Goal: Transaction & Acquisition: Purchase product/service

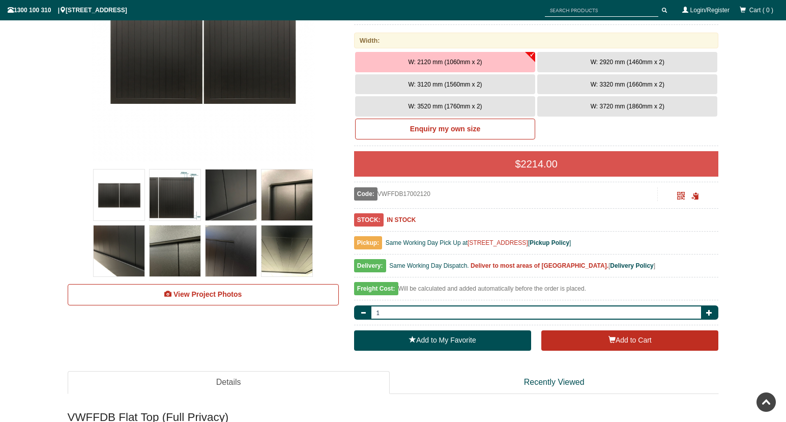
drag, startPoint x: 0, startPoint y: 0, endPoint x: 790, endPoint y: 36, distance: 790.5
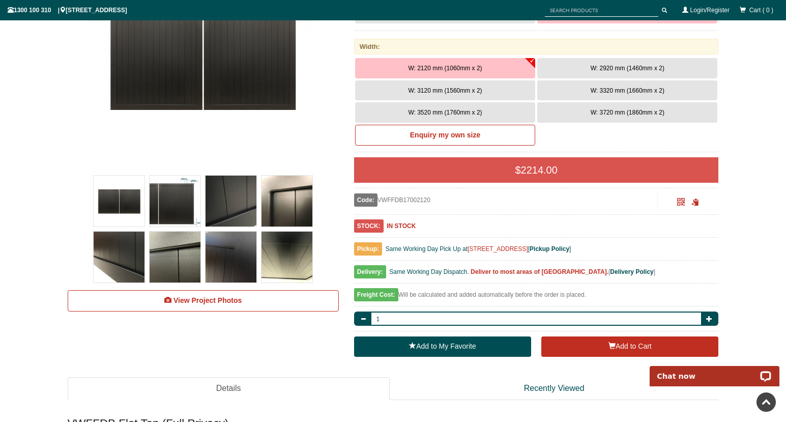
click at [185, 198] on img at bounding box center [175, 201] width 51 height 51
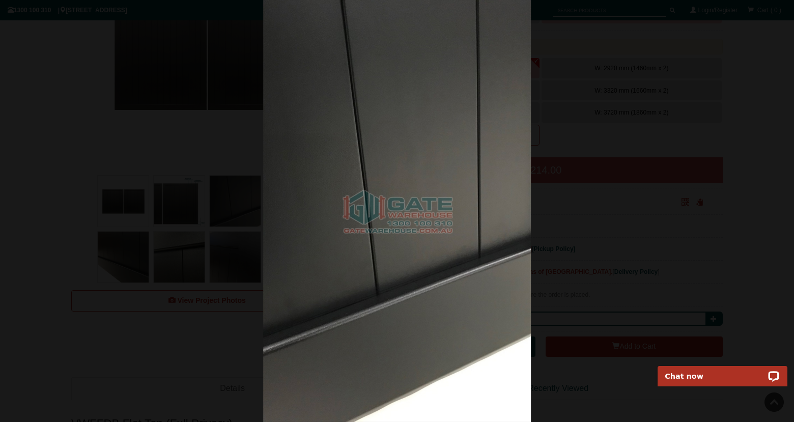
click at [713, 72] on div at bounding box center [397, 211] width 794 height 422
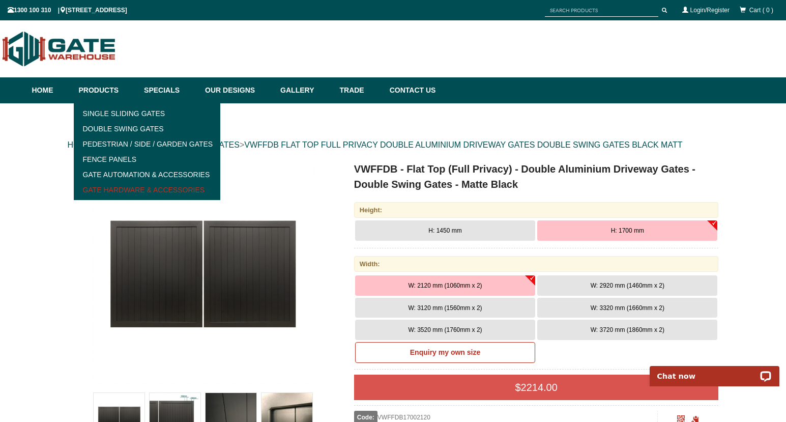
click at [122, 190] on link "Gate Hardware & Accessories" at bounding box center [147, 189] width 141 height 15
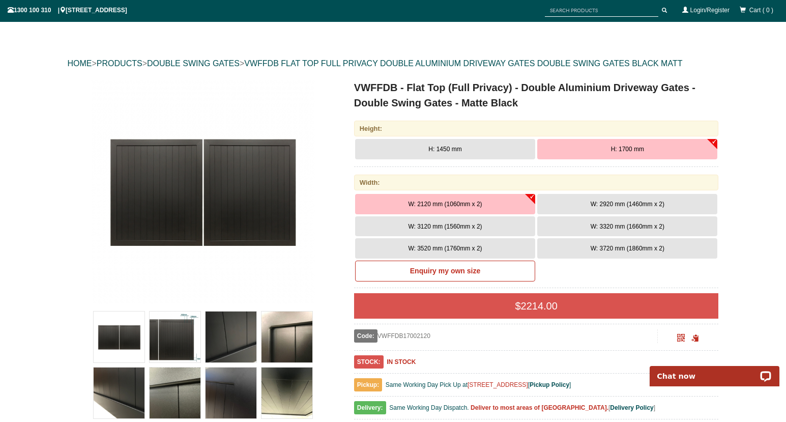
scroll to position [10, 0]
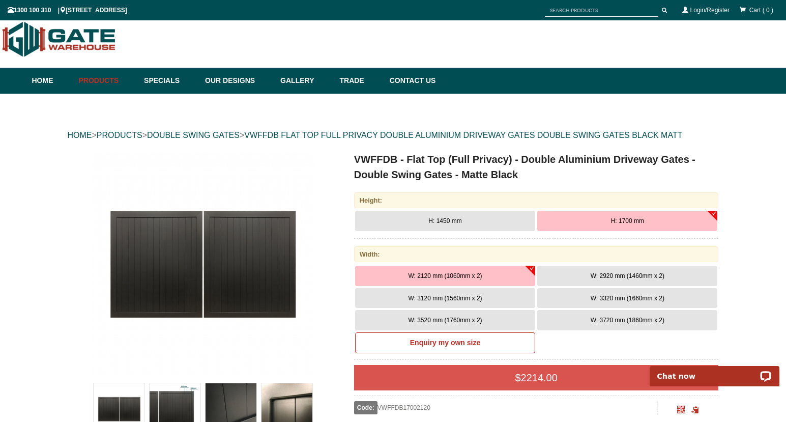
click at [236, 398] on img at bounding box center [231, 408] width 51 height 51
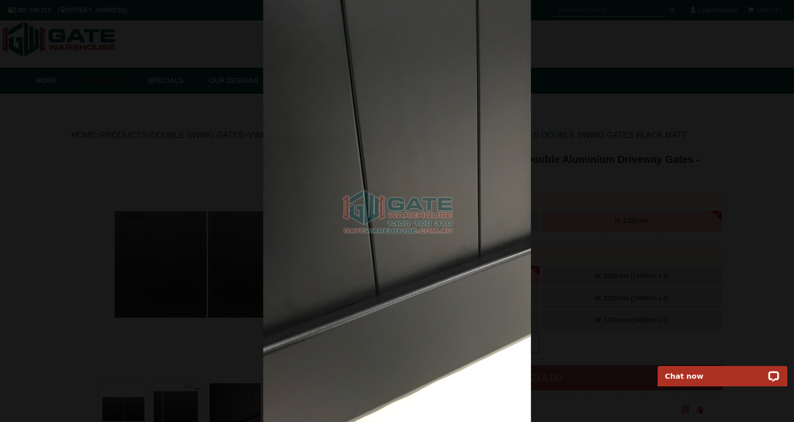
click at [175, 104] on div at bounding box center [397, 211] width 794 height 422
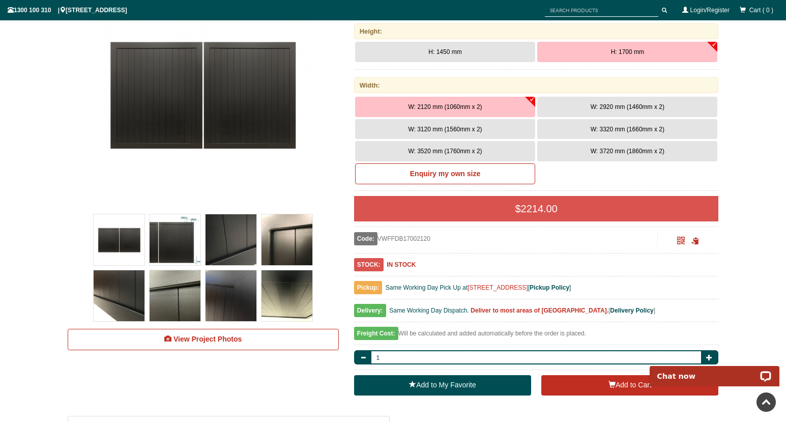
scroll to position [176, 0]
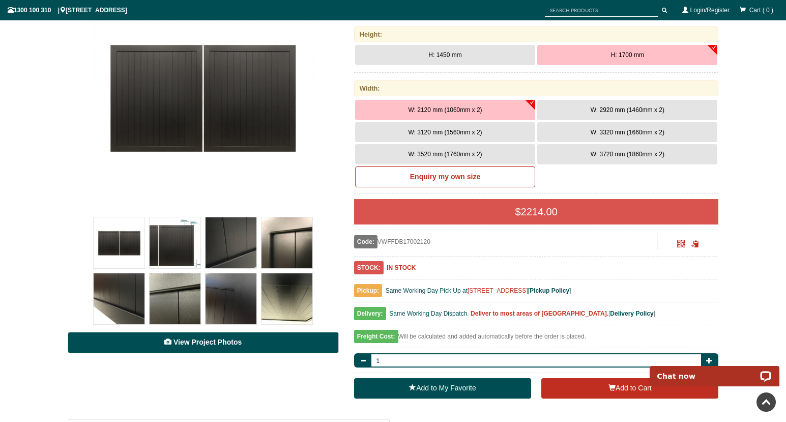
click at [203, 343] on span "View Project Photos" at bounding box center [208, 342] width 68 height 8
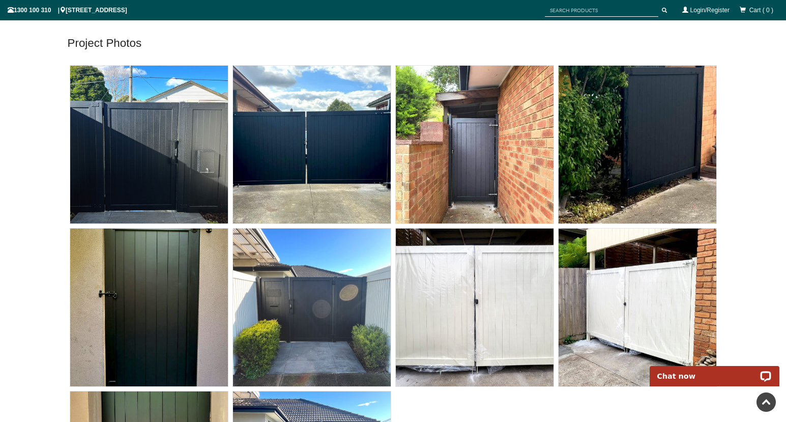
click at [309, 155] on img at bounding box center [312, 145] width 158 height 158
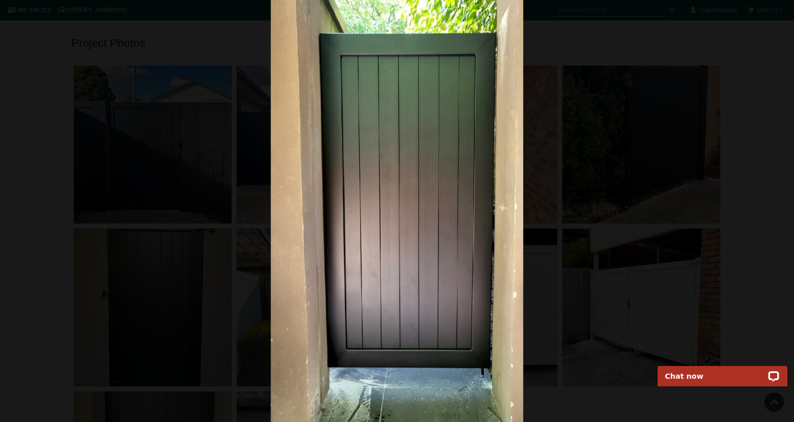
click at [746, 67] on div at bounding box center [397, 211] width 794 height 422
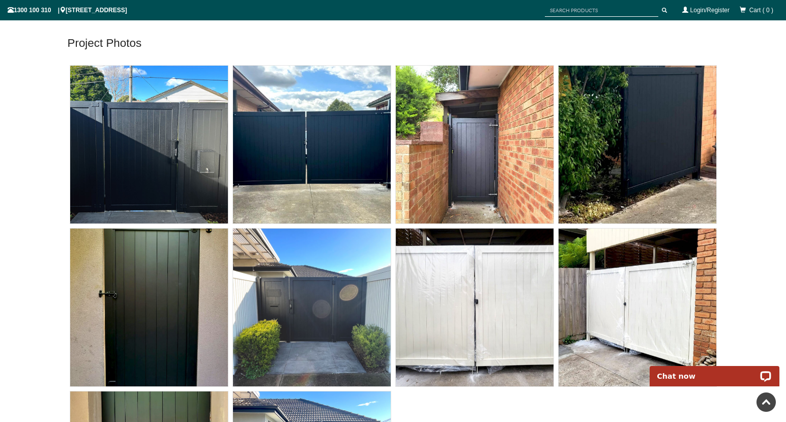
click at [142, 162] on img at bounding box center [149, 145] width 158 height 158
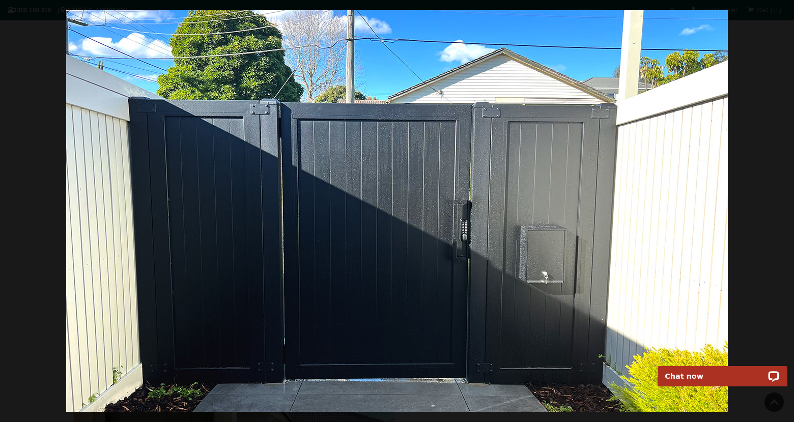
click at [772, 64] on div at bounding box center [397, 211] width 794 height 422
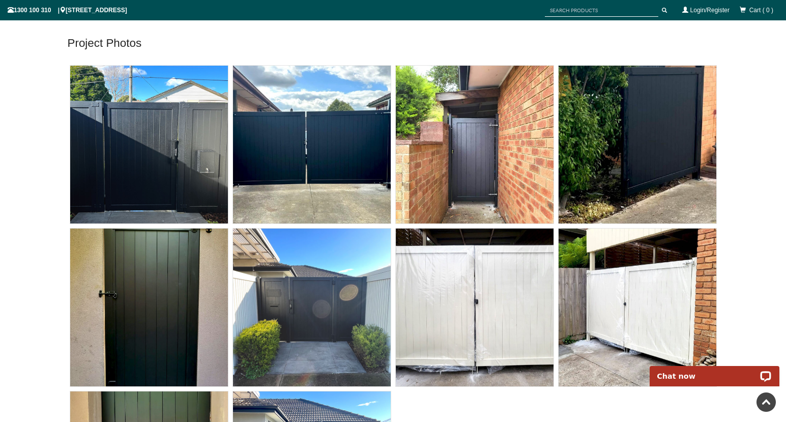
click at [338, 144] on img at bounding box center [312, 145] width 158 height 158
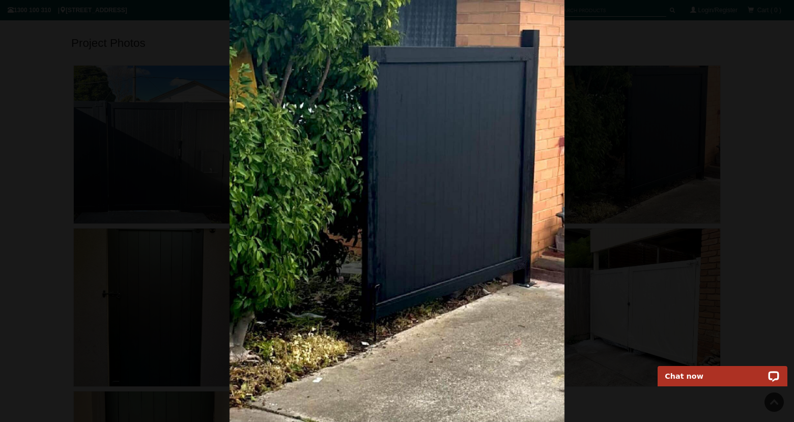
click at [751, 63] on div at bounding box center [397, 211] width 794 height 422
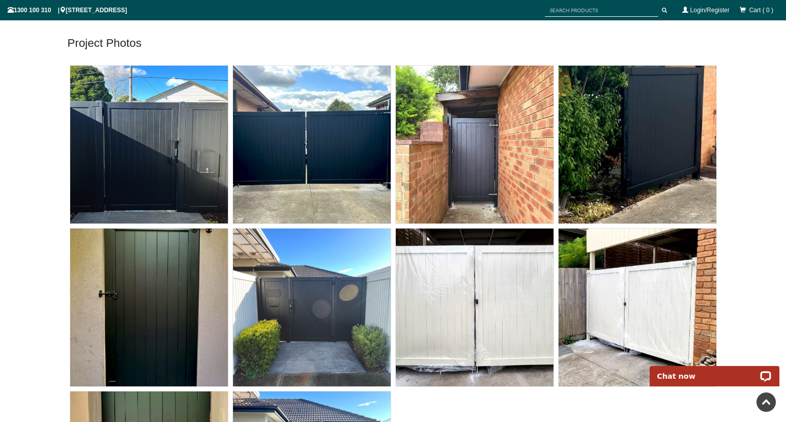
click at [645, 122] on img at bounding box center [638, 145] width 158 height 158
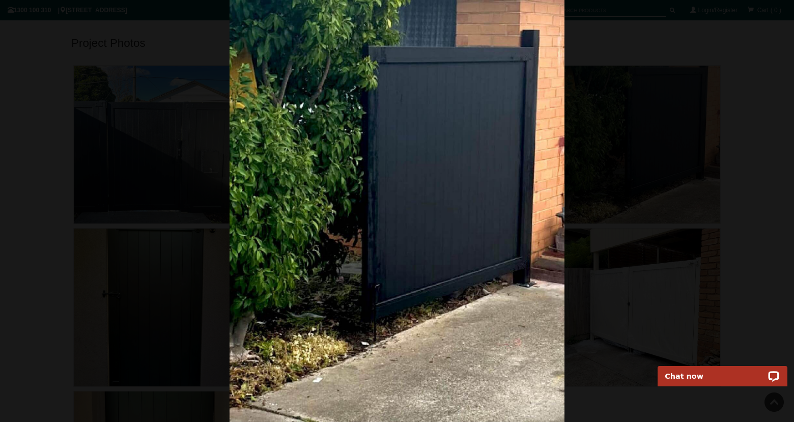
click at [727, 83] on div at bounding box center [397, 211] width 794 height 422
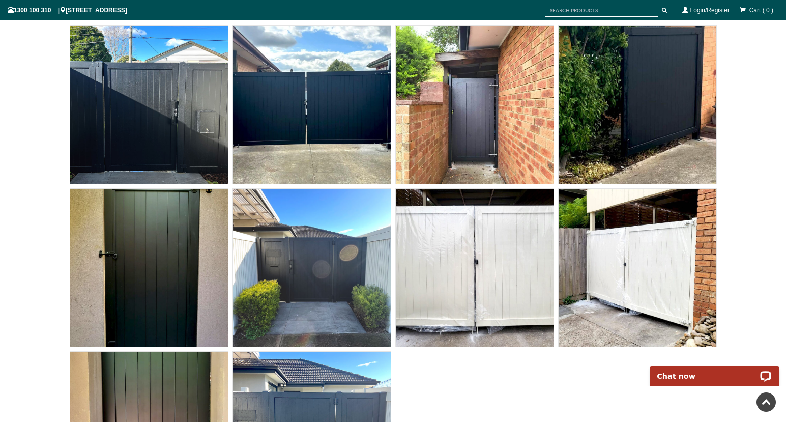
scroll to position [4451, 0]
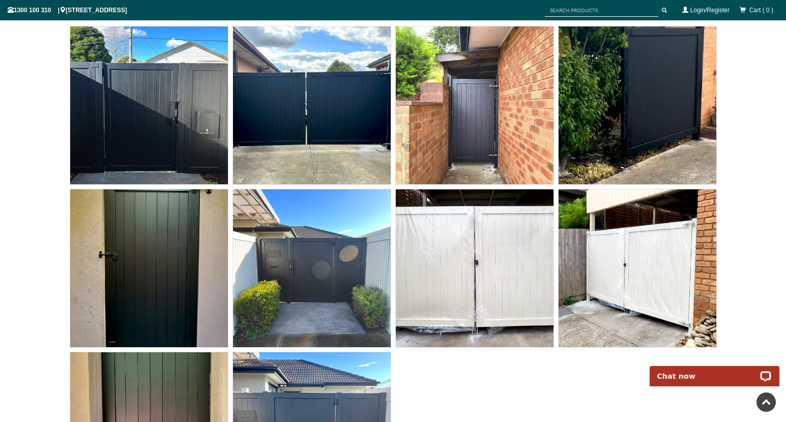
click at [143, 236] on img at bounding box center [149, 268] width 158 height 158
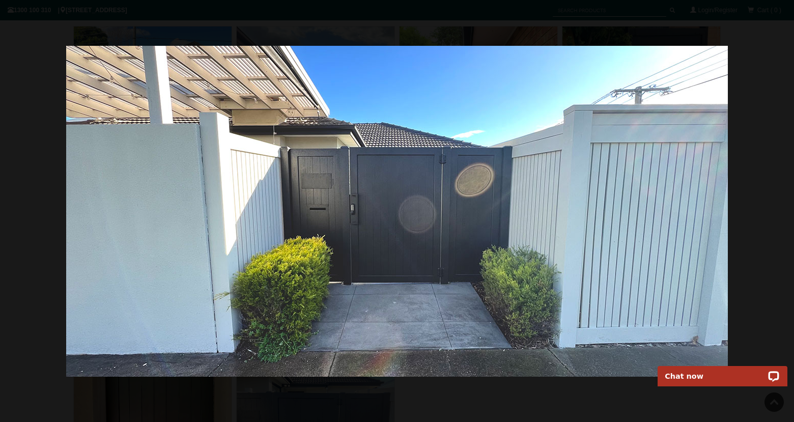
click at [629, 165] on img at bounding box center [396, 211] width 661 height 331
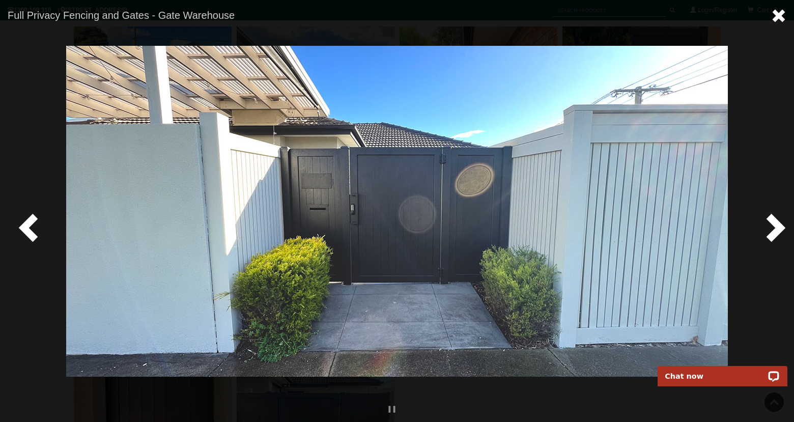
click at [780, 14] on span at bounding box center [778, 15] width 15 height 15
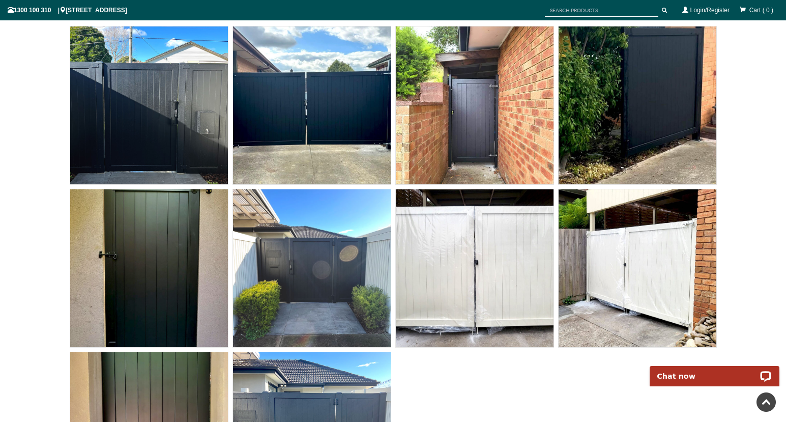
click at [297, 244] on img at bounding box center [312, 268] width 158 height 158
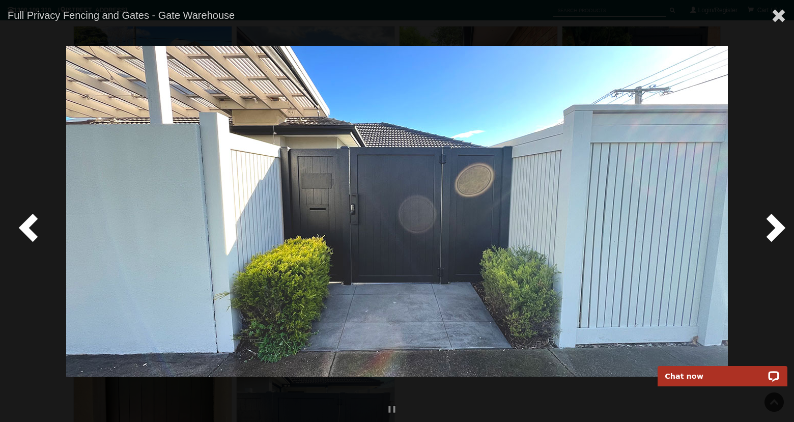
click at [407, 219] on img at bounding box center [396, 211] width 661 height 331
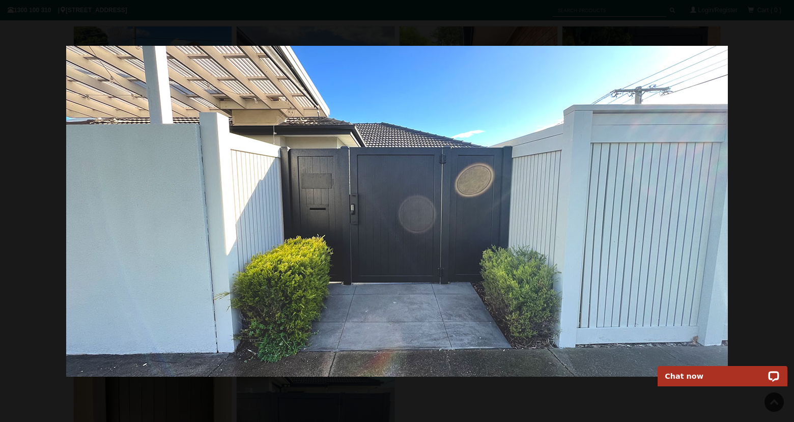
click at [368, 205] on img at bounding box center [396, 211] width 661 height 331
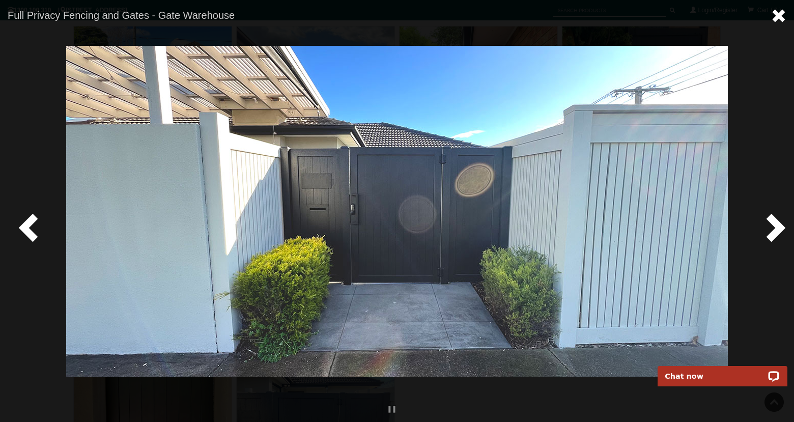
click at [776, 13] on span at bounding box center [778, 15] width 15 height 15
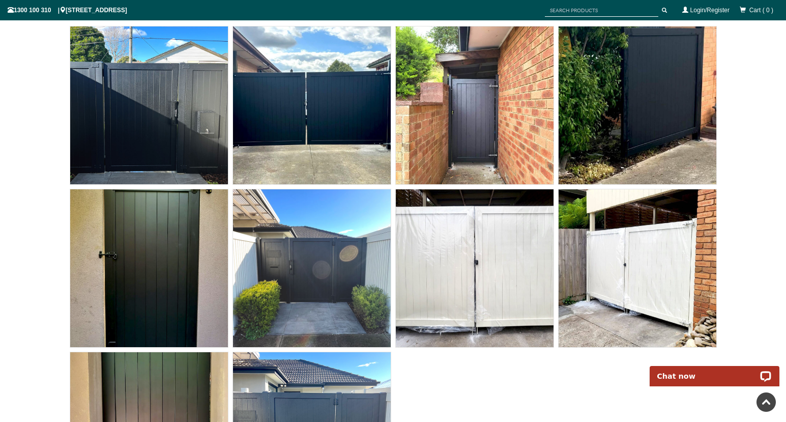
click at [440, 279] on img at bounding box center [475, 268] width 158 height 158
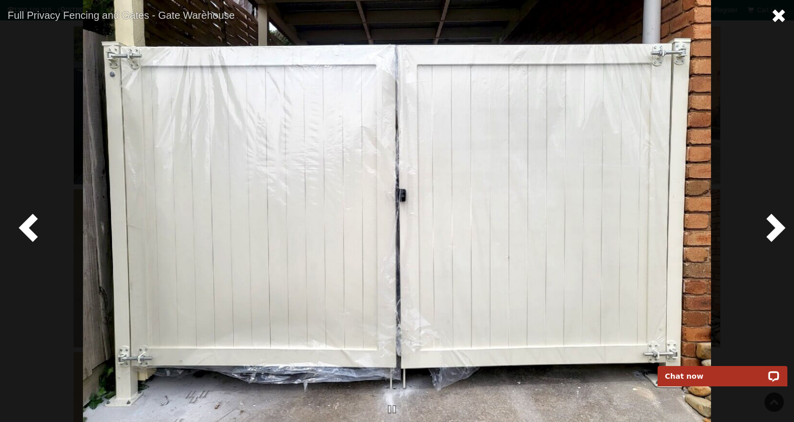
click at [780, 15] on span at bounding box center [778, 15] width 15 height 15
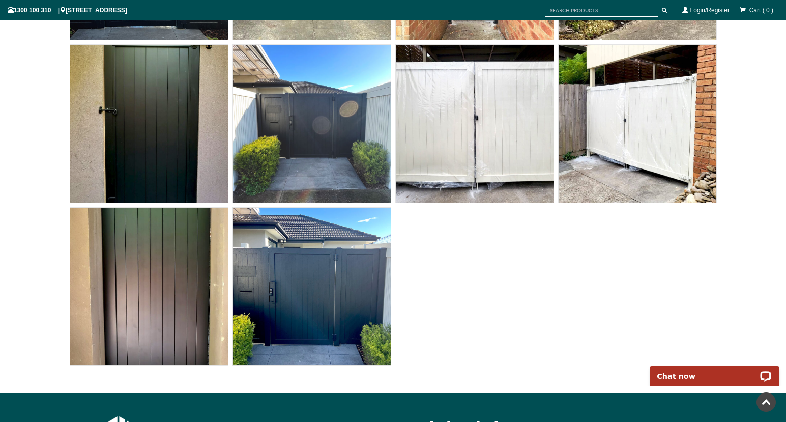
scroll to position [4599, 0]
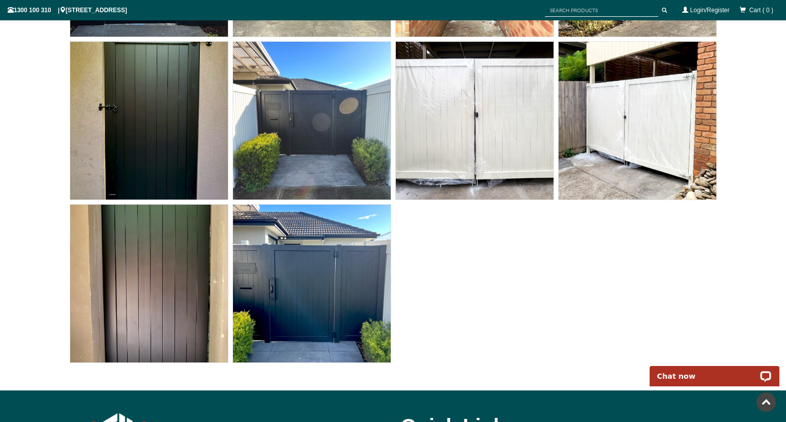
click at [179, 290] on img at bounding box center [149, 284] width 158 height 158
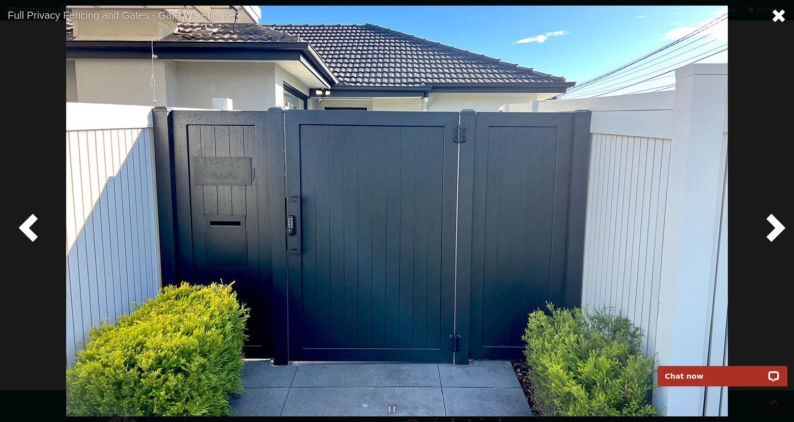
click at [781, 15] on span at bounding box center [778, 15] width 15 height 15
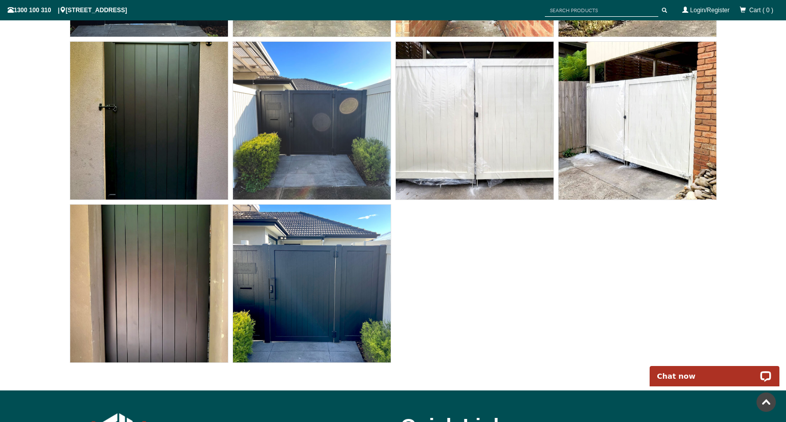
click at [521, 133] on img at bounding box center [475, 121] width 158 height 158
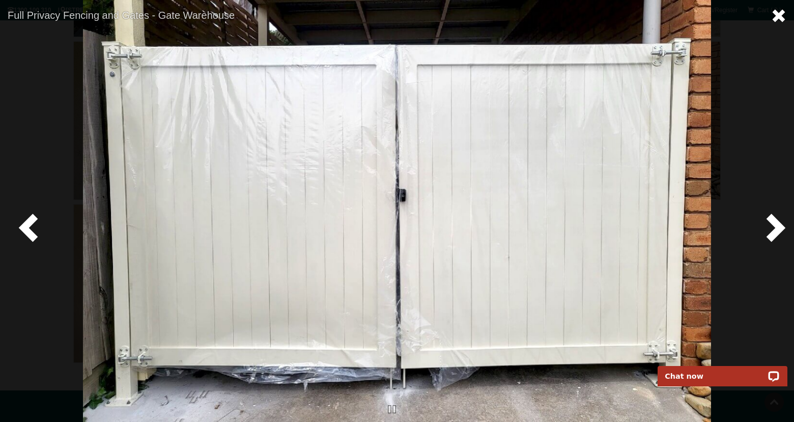
click at [776, 15] on span at bounding box center [778, 15] width 15 height 15
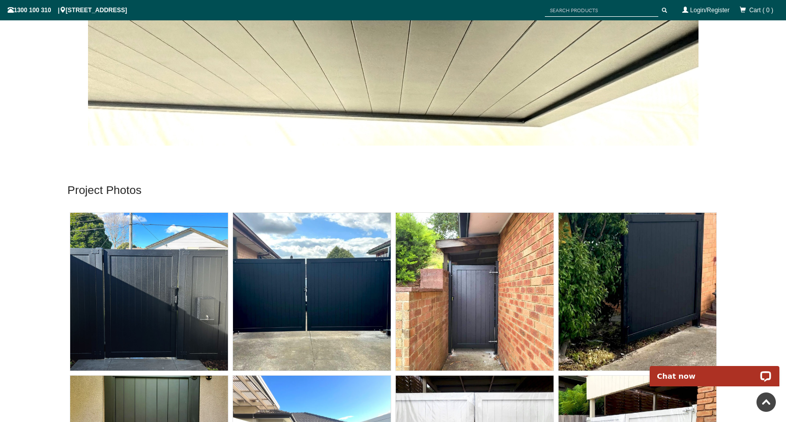
scroll to position [4293, 0]
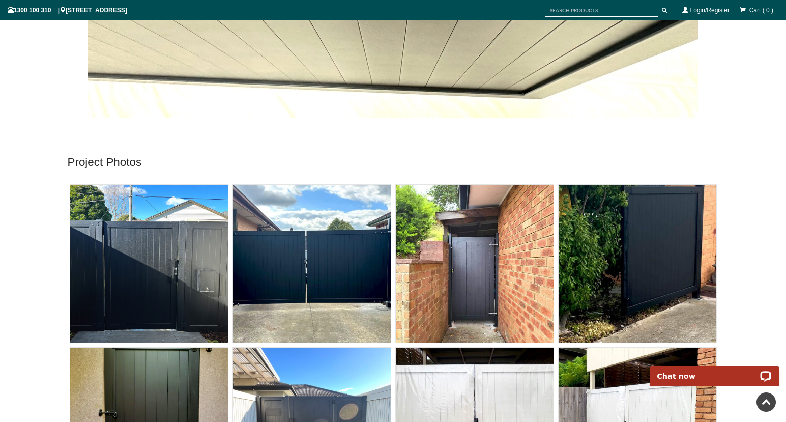
click at [300, 244] on img at bounding box center [312, 264] width 158 height 158
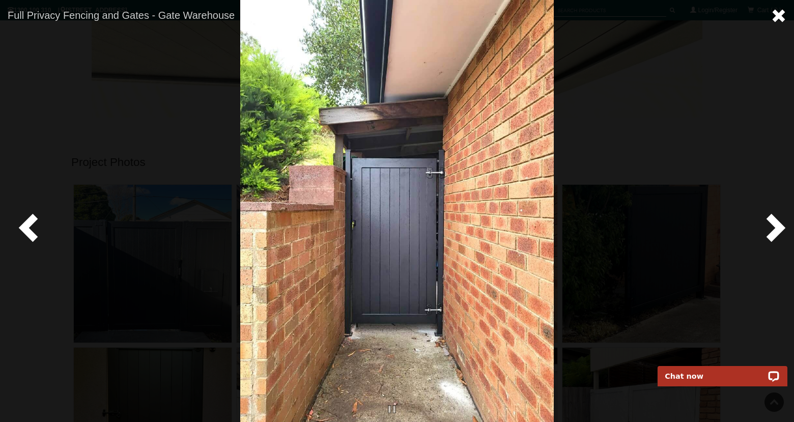
click at [781, 15] on span at bounding box center [778, 15] width 15 height 15
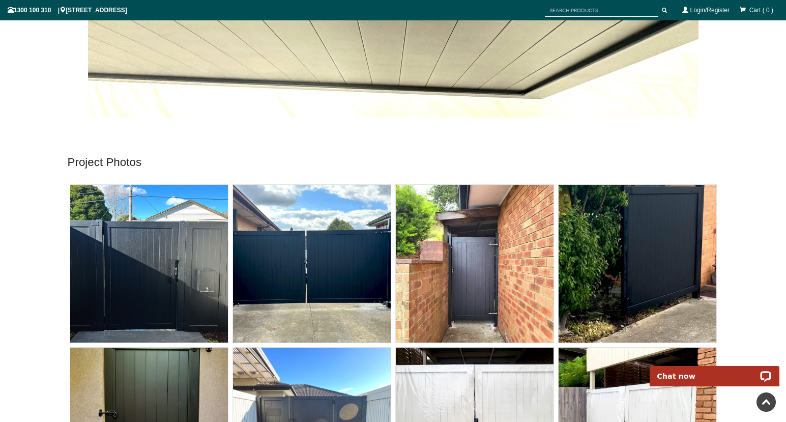
click at [615, 242] on img at bounding box center [638, 264] width 158 height 158
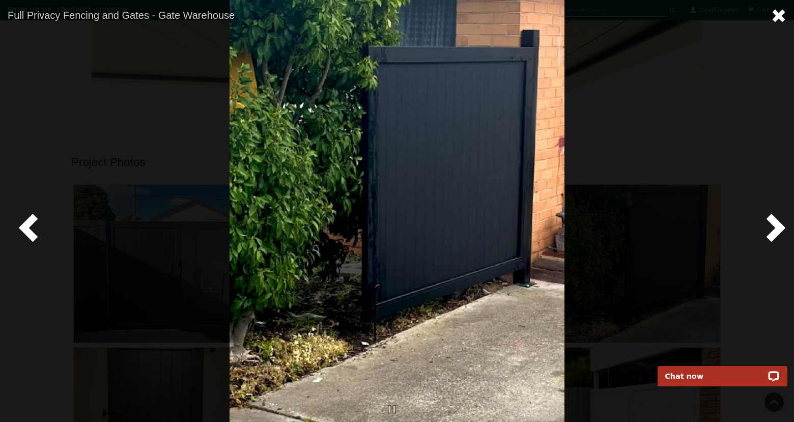
click at [776, 13] on span at bounding box center [778, 15] width 15 height 15
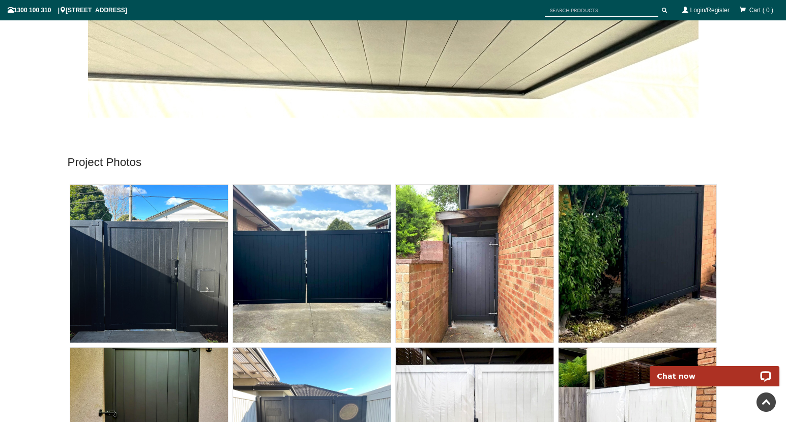
click at [583, 242] on img at bounding box center [638, 264] width 158 height 158
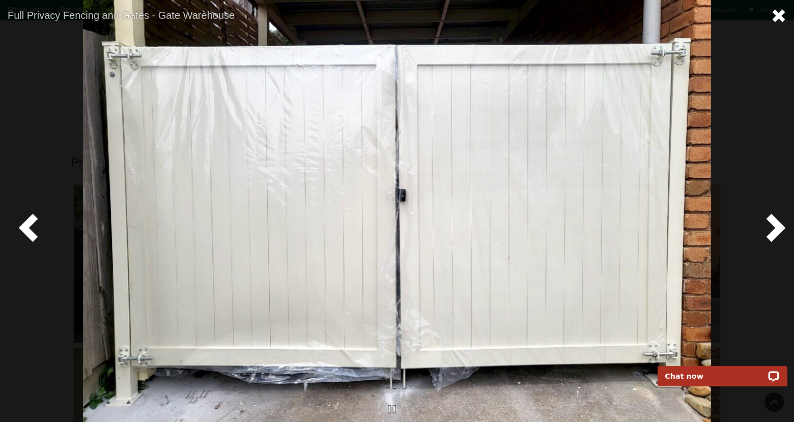
click at [785, 15] on span at bounding box center [778, 15] width 15 height 15
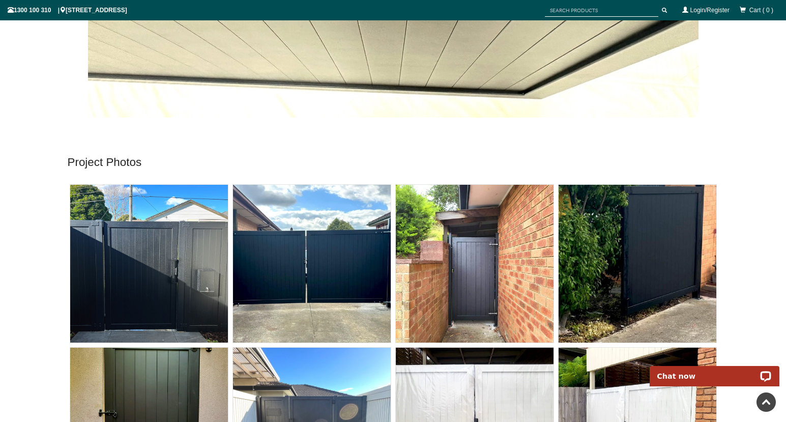
click at [329, 249] on img at bounding box center [312, 264] width 158 height 158
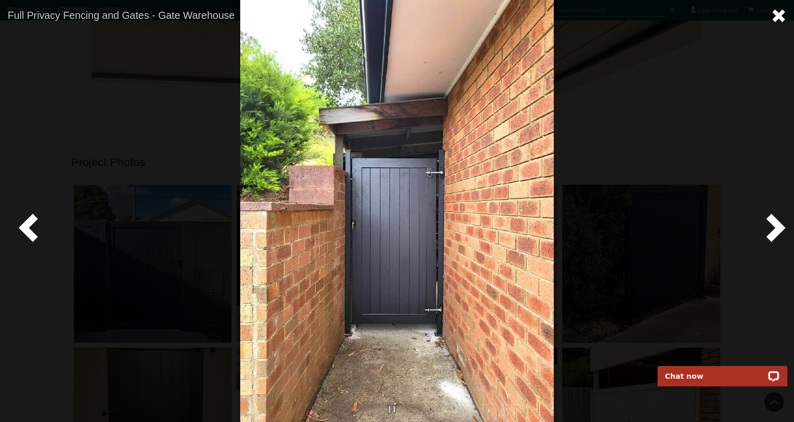
click at [780, 13] on span at bounding box center [778, 15] width 15 height 15
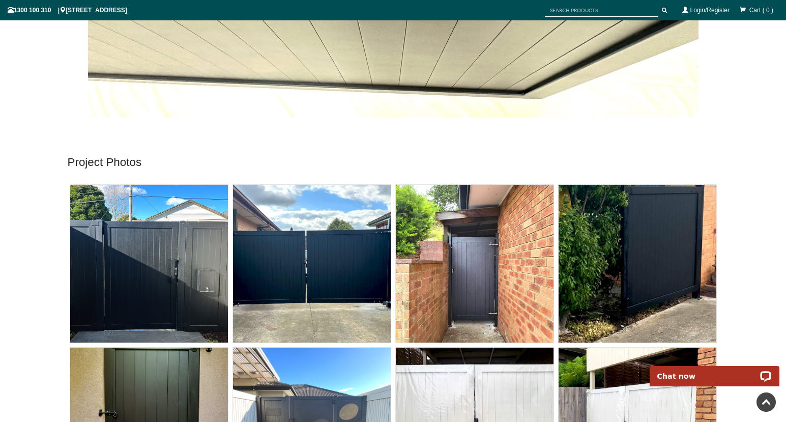
click at [123, 259] on img at bounding box center [149, 264] width 158 height 158
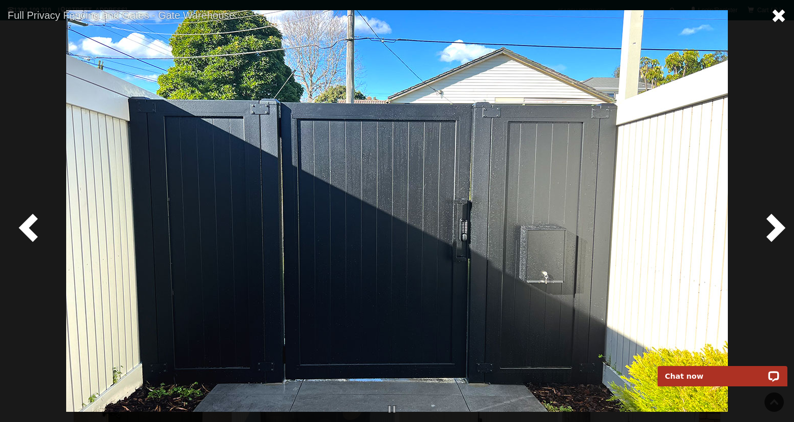
click at [773, 16] on span at bounding box center [778, 15] width 15 height 15
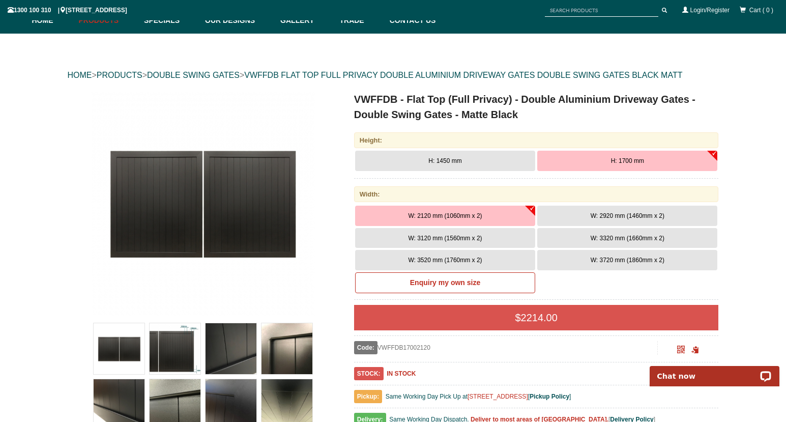
scroll to position [89, 0]
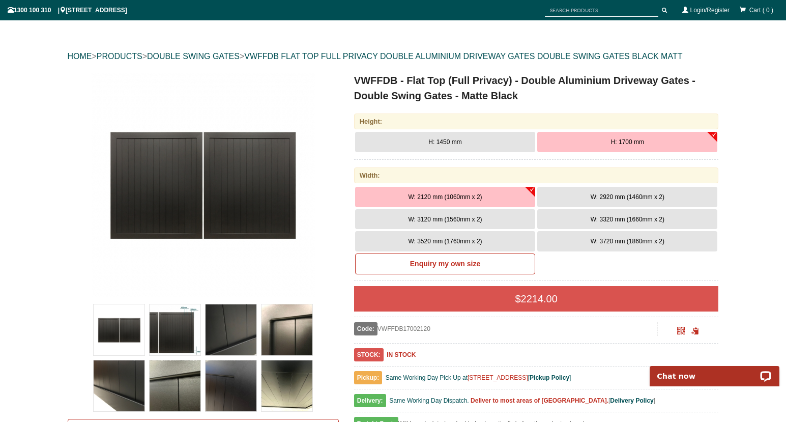
click at [445, 242] on span "W: 3520 mm (1760mm x 2)" at bounding box center [445, 241] width 74 height 7
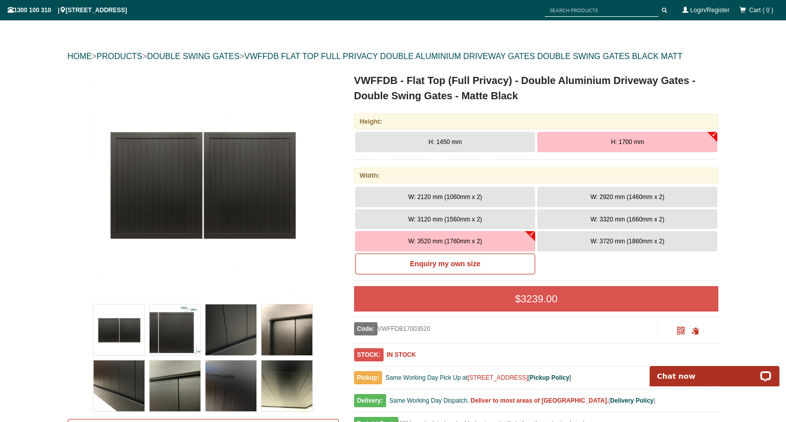
click at [611, 218] on span "W: 3320 mm (1660mm x 2)" at bounding box center [628, 219] width 74 height 7
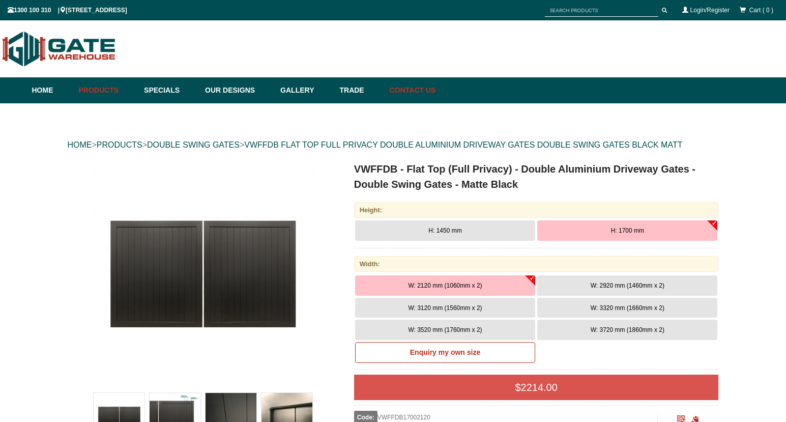
click at [415, 90] on link "Contact Us" at bounding box center [410, 90] width 51 height 26
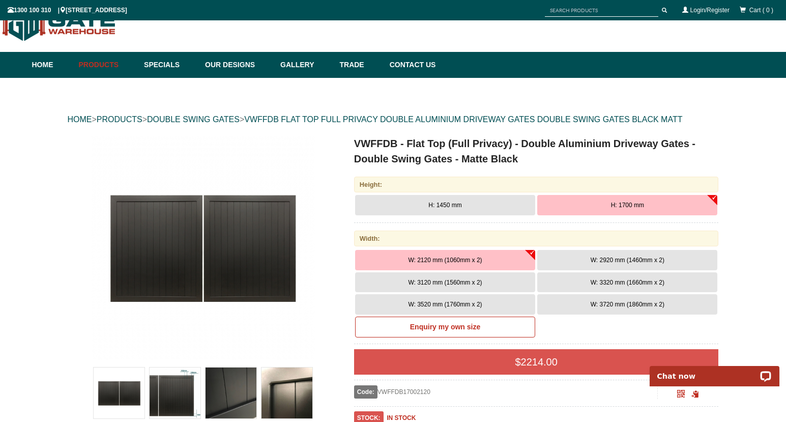
click at [542, 361] on span "2214.00" at bounding box center [539, 361] width 37 height 11
click at [532, 361] on span "2214.00" at bounding box center [539, 361] width 37 height 11
click at [549, 365] on span "2214.00" at bounding box center [539, 361] width 37 height 11
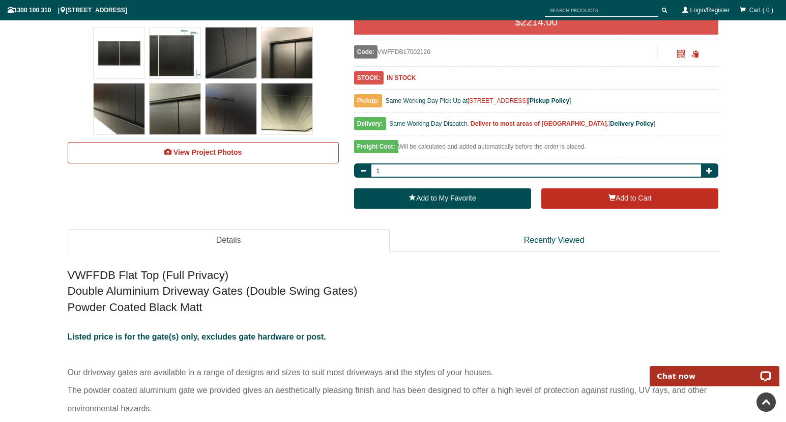
scroll to position [300, 0]
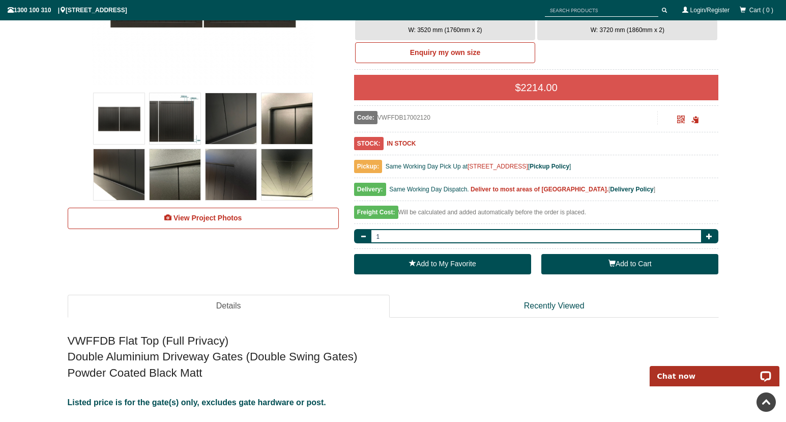
click at [624, 263] on button "Add to Cart" at bounding box center [629, 264] width 177 height 20
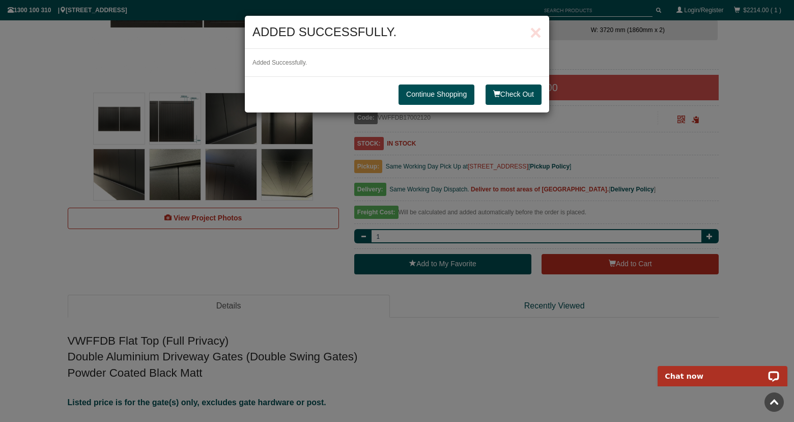
click at [428, 93] on link "Continue Shopping" at bounding box center [436, 94] width 76 height 20
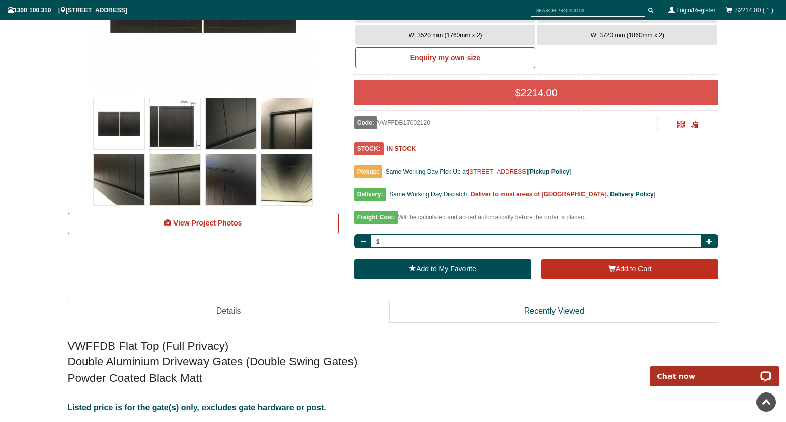
scroll to position [0, 0]
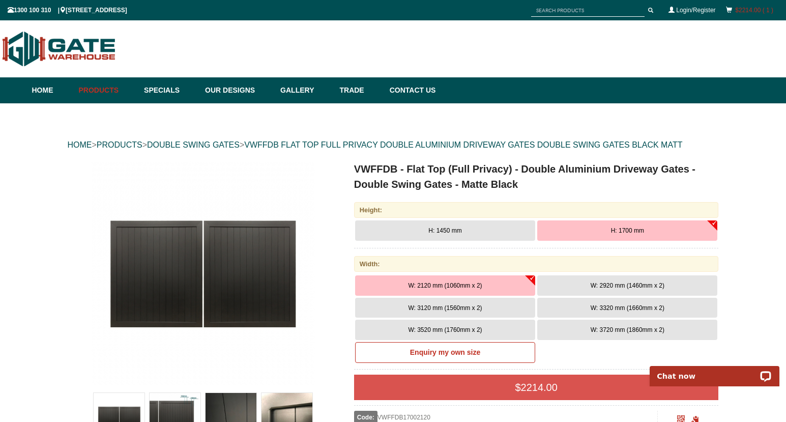
click at [750, 9] on link "$2214.00 ( 1 )" at bounding box center [754, 10] width 38 height 7
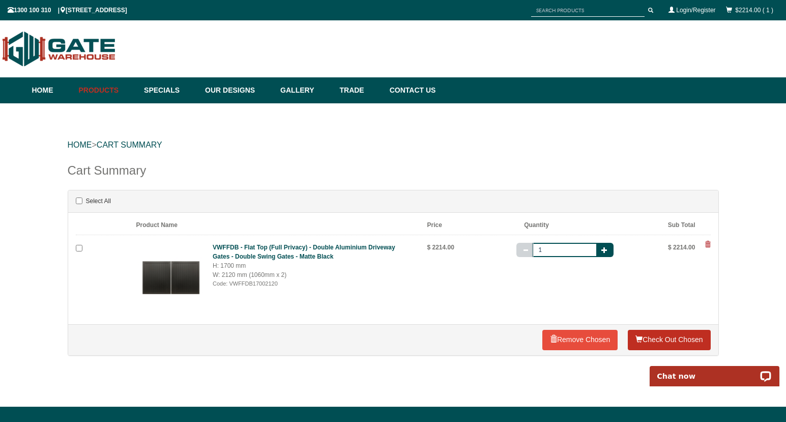
click at [673, 343] on link "Check Out Chosen" at bounding box center [669, 340] width 82 height 20
